Goal: Information Seeking & Learning: Learn about a topic

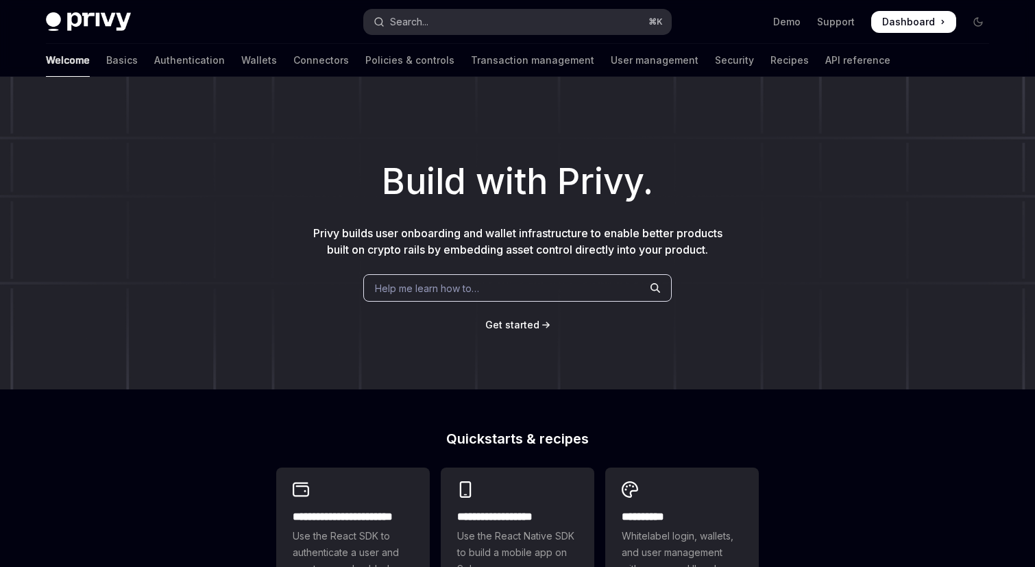
click at [445, 15] on button "Search... ⌘ K" at bounding box center [517, 22] width 307 height 25
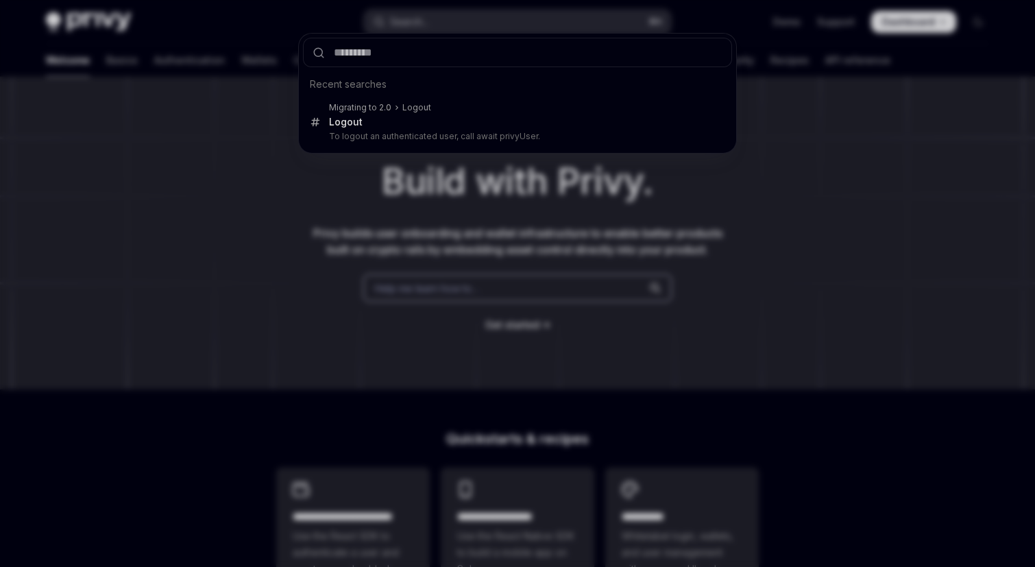
type input "**********"
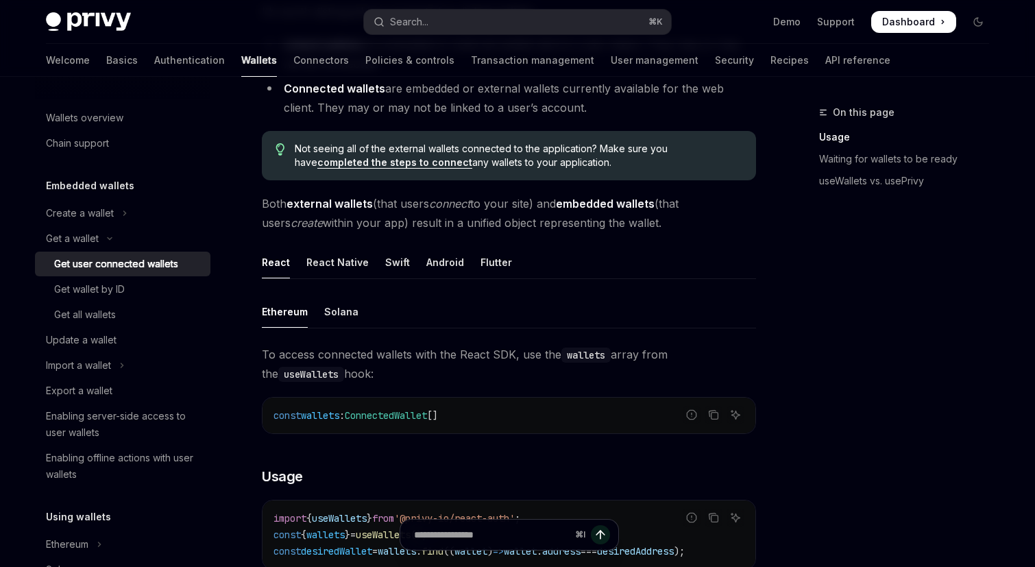
scroll to position [295, 0]
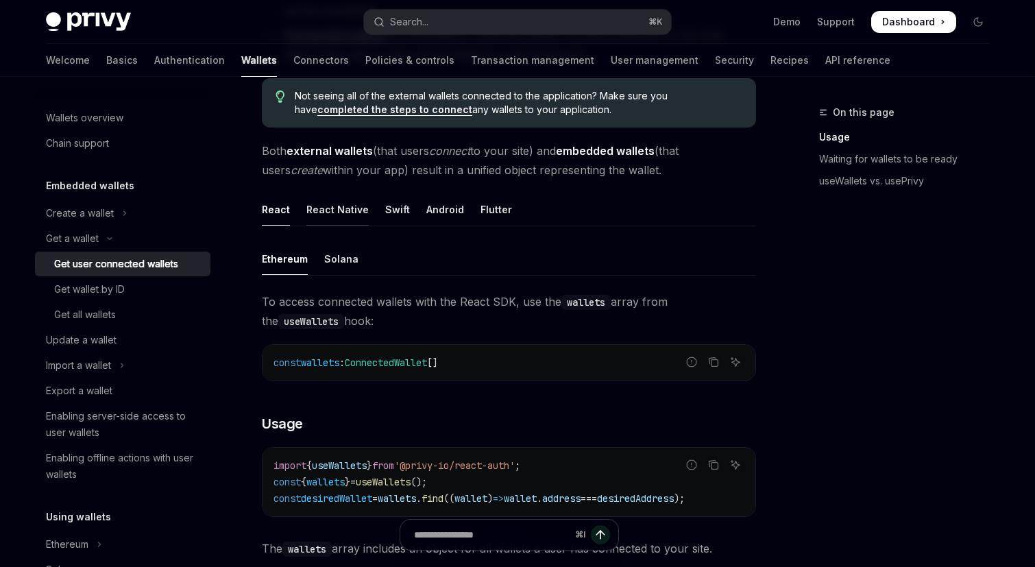
click at [335, 203] on div "React Native" at bounding box center [337, 209] width 62 height 32
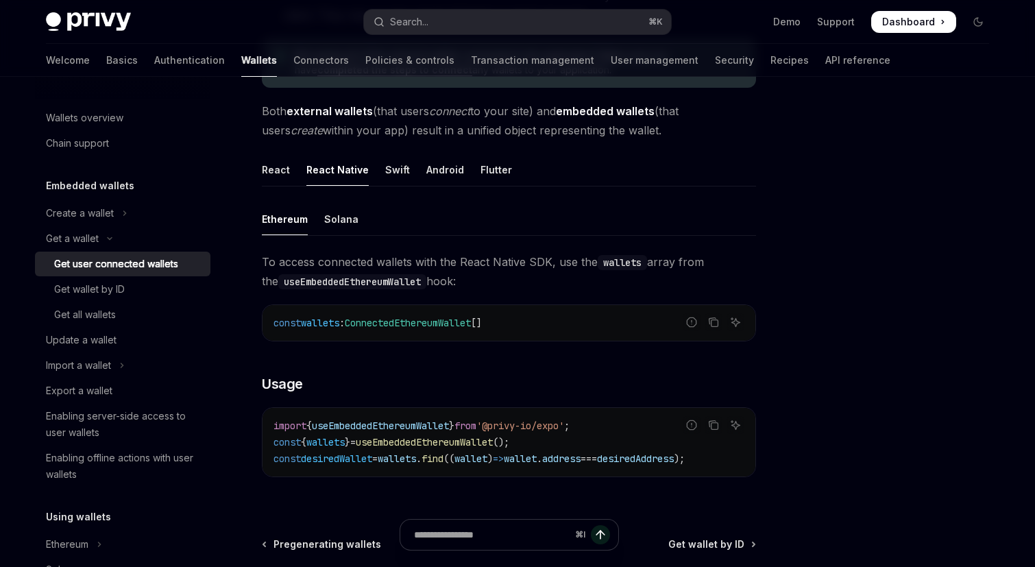
scroll to position [349, 0]
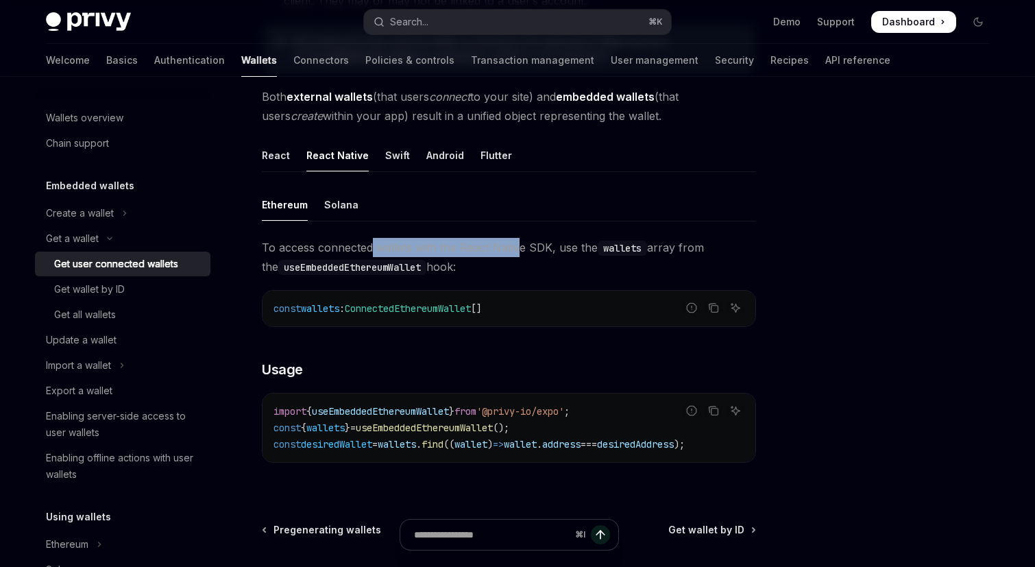
drag, startPoint x: 373, startPoint y: 250, endPoint x: 518, endPoint y: 252, distance: 145.3
click at [518, 252] on span "To access connected wallets with the React Native SDK, use the wallets array fr…" at bounding box center [509, 257] width 494 height 38
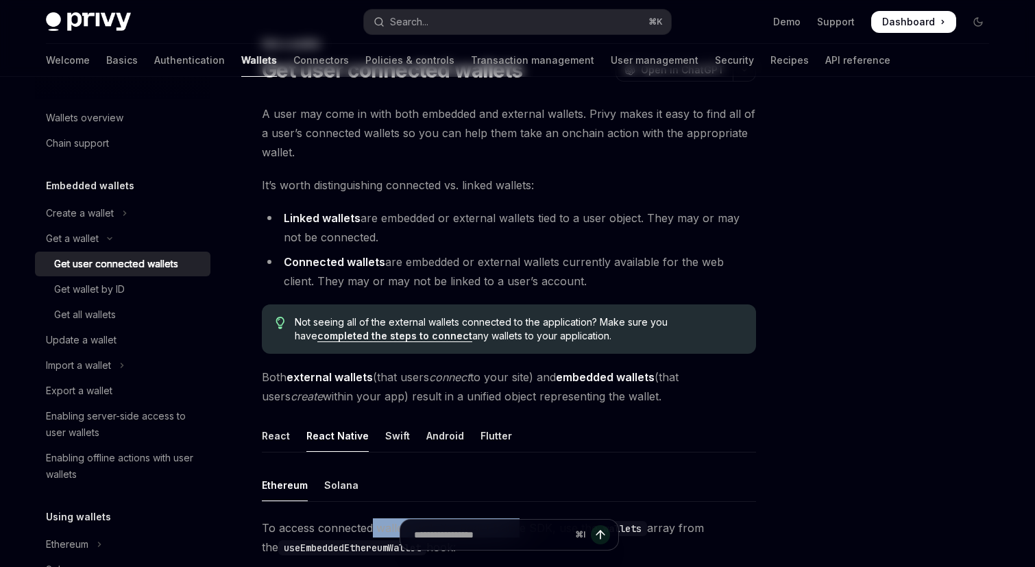
scroll to position [0, 0]
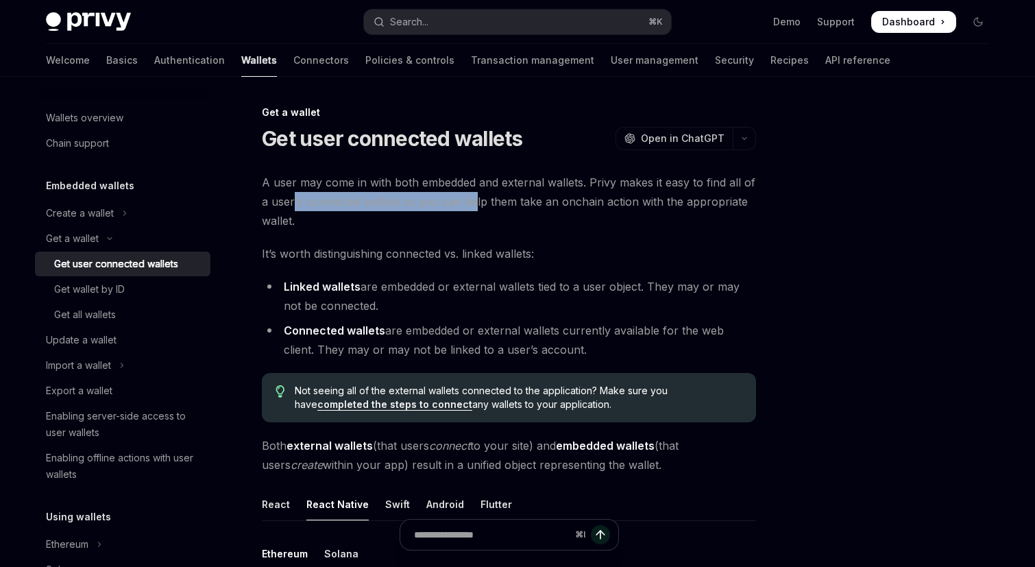
drag, startPoint x: 294, startPoint y: 204, endPoint x: 472, endPoint y: 204, distance: 178.2
click at [472, 204] on span "A user may come in with both embedded and external wallets. Privy makes it easy…" at bounding box center [509, 202] width 494 height 58
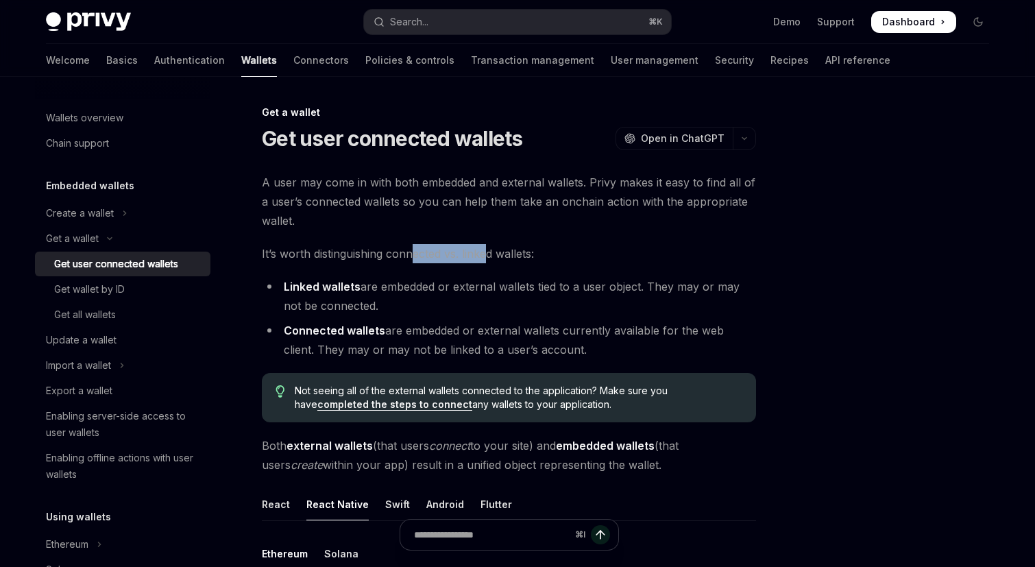
drag, startPoint x: 487, startPoint y: 247, endPoint x: 410, endPoint y: 259, distance: 77.1
click at [410, 259] on span "It’s worth distinguishing connected vs. linked wallets:" at bounding box center [509, 253] width 494 height 19
drag, startPoint x: 408, startPoint y: 284, endPoint x: 469, endPoint y: 292, distance: 61.5
click at [469, 292] on li "Linked wallets are embedded or external wallets tied to a user object. They may…" at bounding box center [509, 296] width 494 height 38
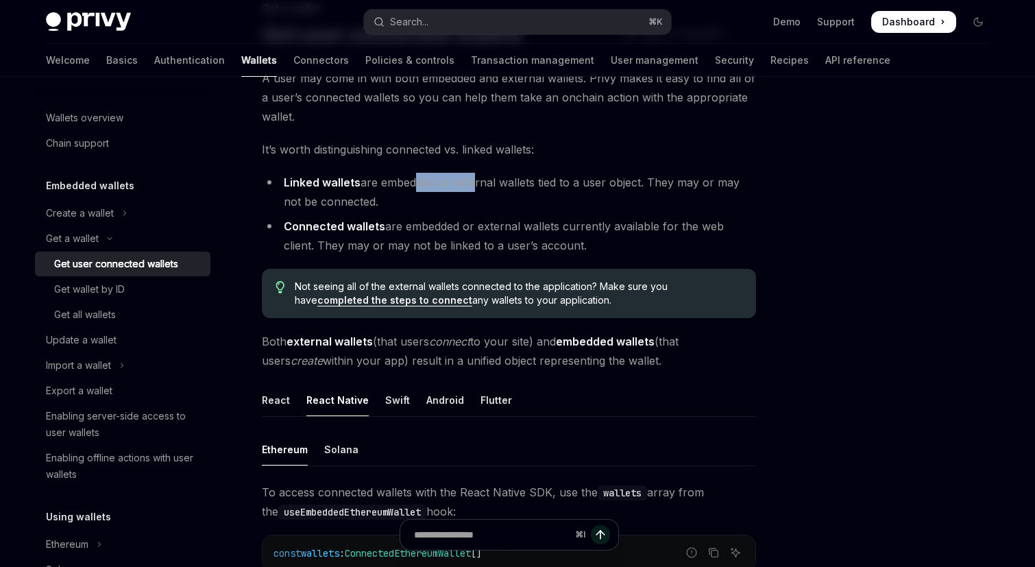
scroll to position [109, 0]
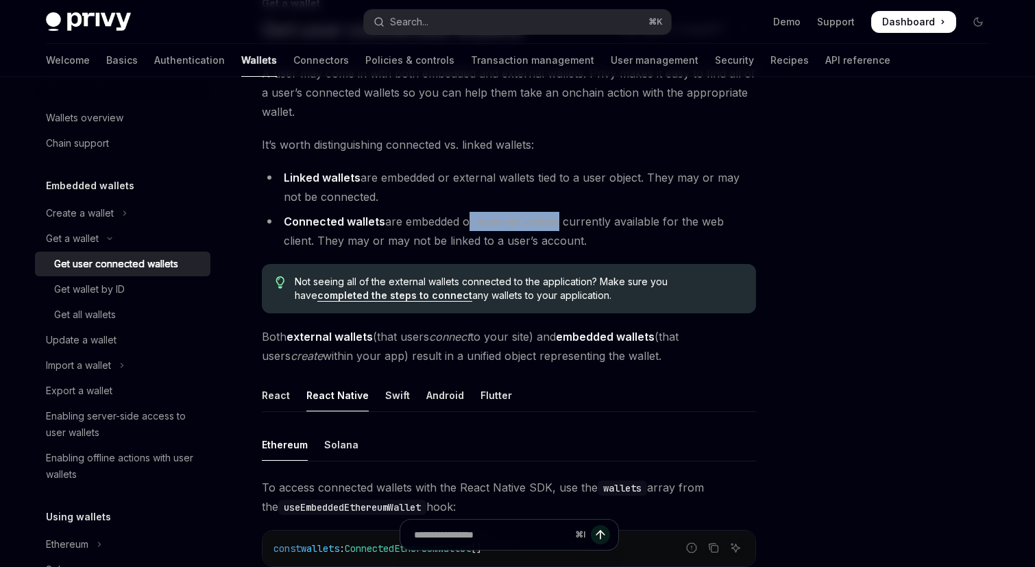
drag, startPoint x: 465, startPoint y: 217, endPoint x: 552, endPoint y: 214, distance: 87.1
click at [552, 214] on li "Connected wallets are embedded or external wallets currently available for the …" at bounding box center [509, 231] width 494 height 38
click at [646, 199] on li "Linked wallets are embedded or external wallets tied to a user object. They may…" at bounding box center [509, 187] width 494 height 38
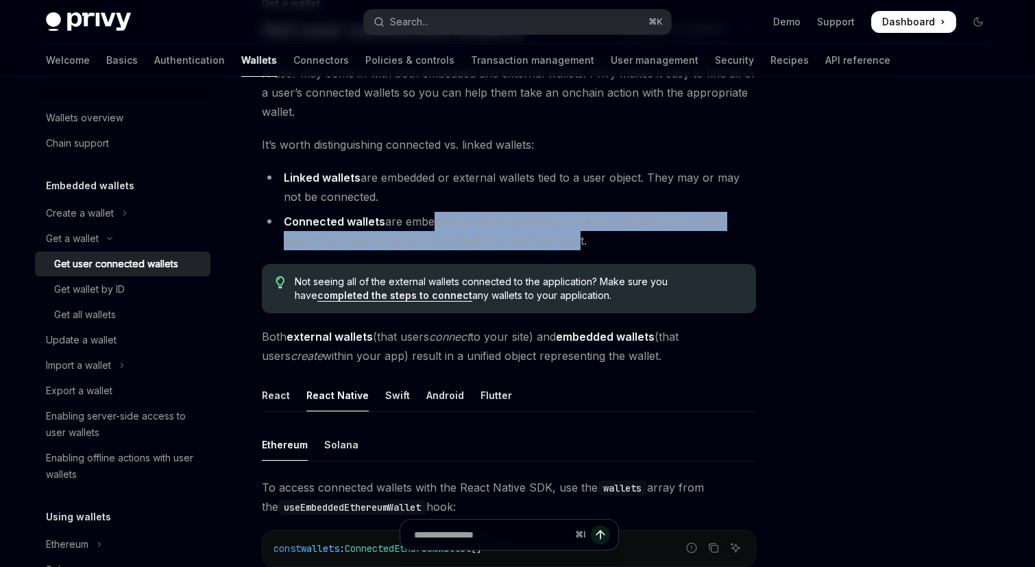
drag, startPoint x: 426, startPoint y: 223, endPoint x: 537, endPoint y: 240, distance: 112.3
click at [537, 240] on li "Connected wallets are embedded or external wallets currently available for the …" at bounding box center [509, 231] width 494 height 38
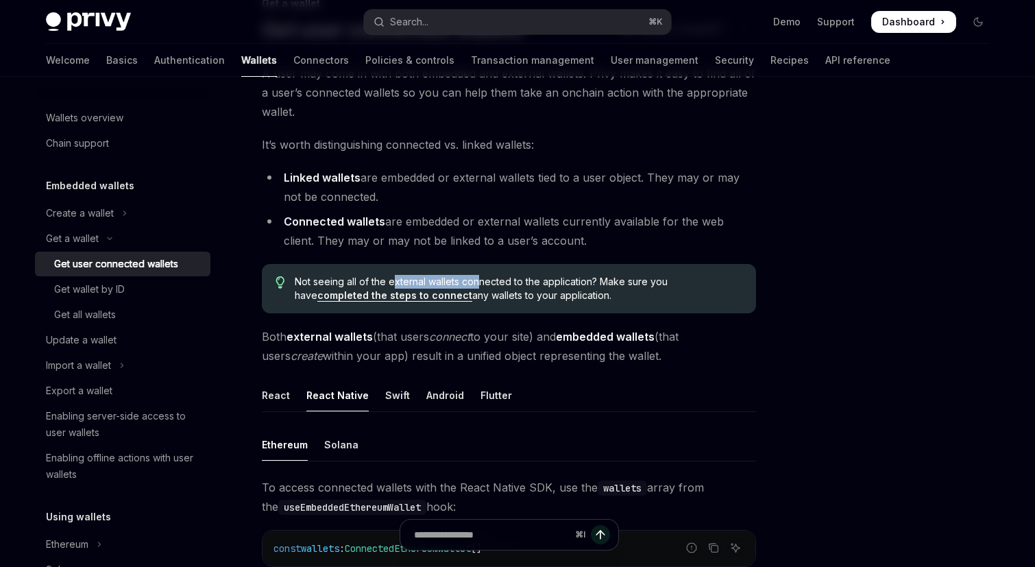
drag, startPoint x: 394, startPoint y: 278, endPoint x: 477, endPoint y: 279, distance: 82.9
click at [477, 279] on span "Not seeing all of the external wallets connected to the application? Make sure …" at bounding box center [518, 288] width 447 height 27
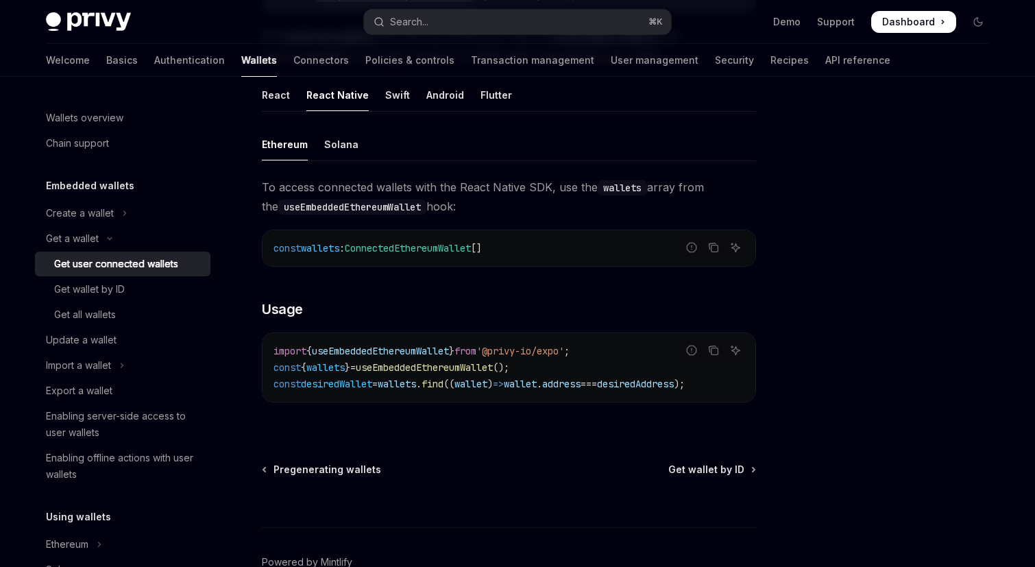
scroll to position [410, 0]
click at [338, 152] on div "Solana" at bounding box center [341, 143] width 34 height 32
click at [283, 152] on div "Ethereum" at bounding box center [285, 143] width 46 height 32
click at [326, 153] on div "Solana" at bounding box center [341, 143] width 34 height 32
click at [268, 154] on div "Ethereum" at bounding box center [285, 143] width 46 height 32
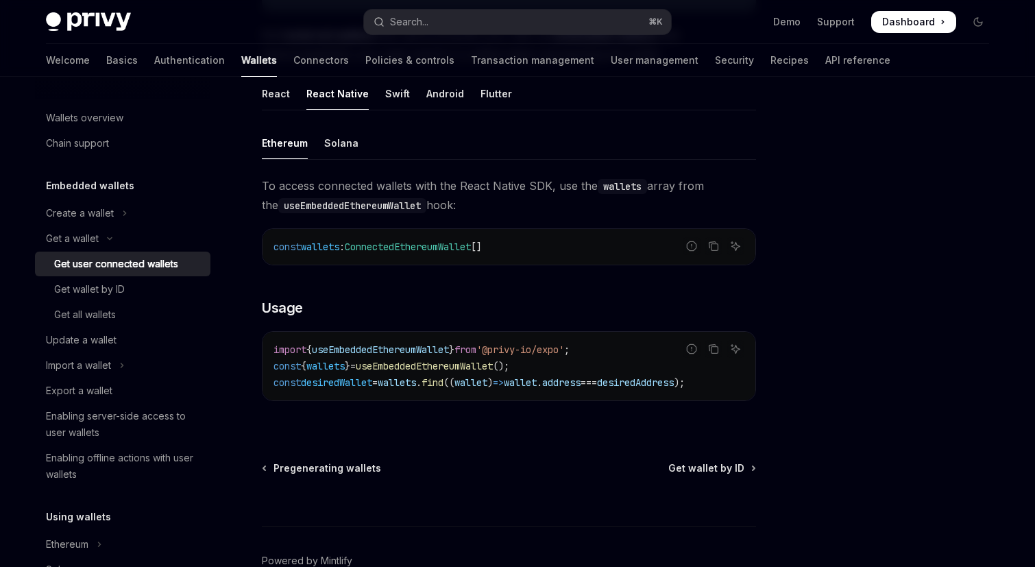
click at [312, 151] on ul "Ethereum Solana" at bounding box center [509, 143] width 494 height 33
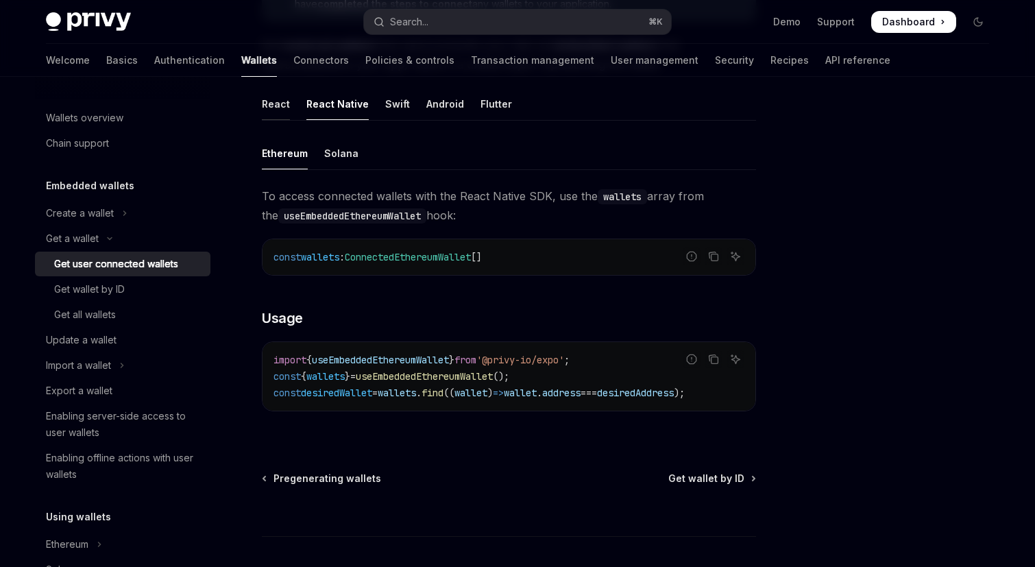
click at [280, 110] on div "React" at bounding box center [276, 104] width 28 height 32
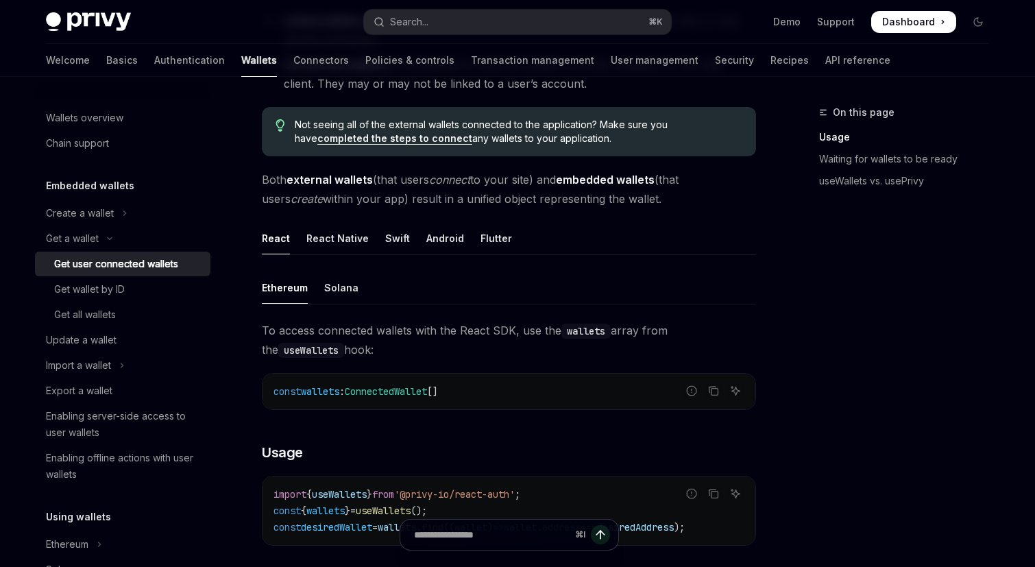
scroll to position [241, 0]
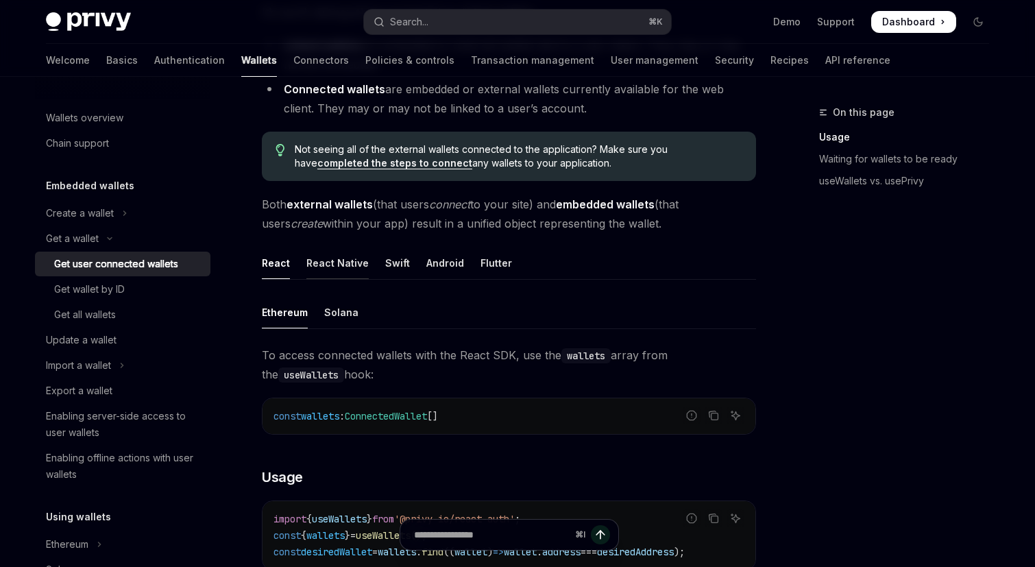
click at [329, 265] on div "React Native" at bounding box center [337, 263] width 62 height 32
type textarea "*"
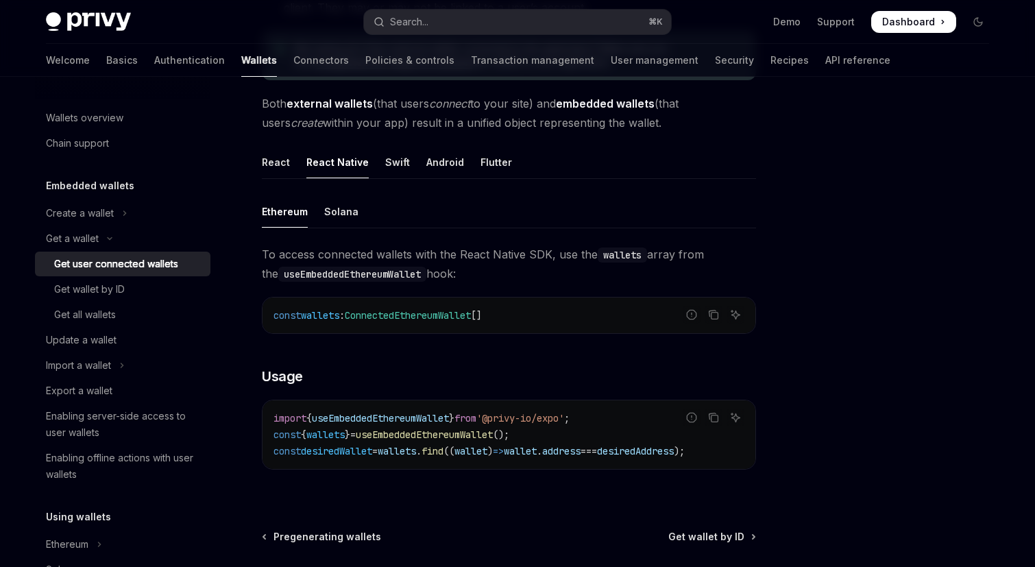
scroll to position [428, 0]
